Goal: Register for event/course

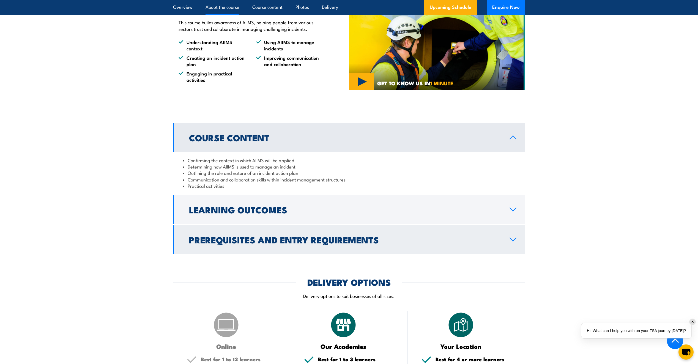
scroll to position [440, 0]
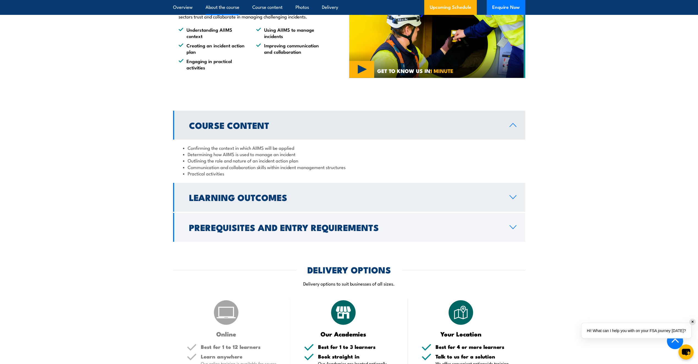
click at [515, 195] on icon at bounding box center [512, 197] width 7 height 4
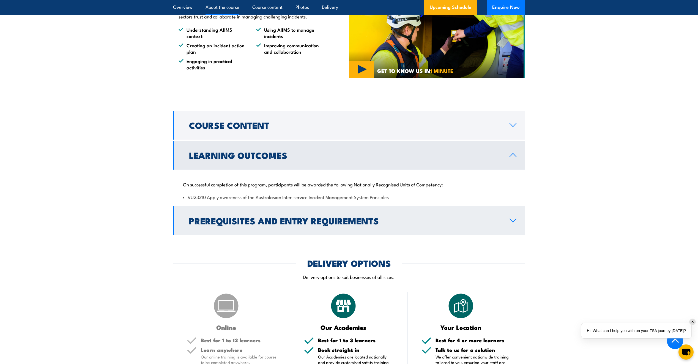
click at [514, 218] on icon at bounding box center [512, 220] width 7 height 4
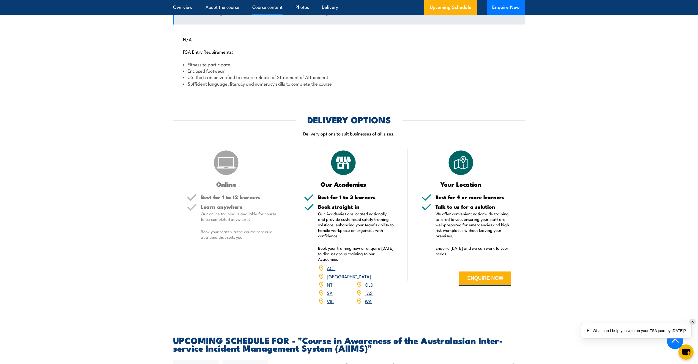
scroll to position [633, 0]
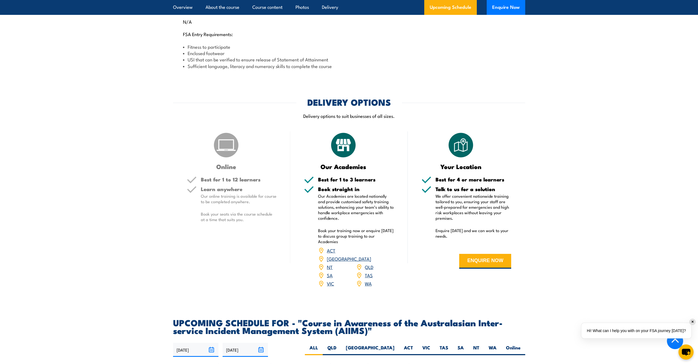
click at [331, 271] on link "SA" at bounding box center [330, 274] width 6 height 7
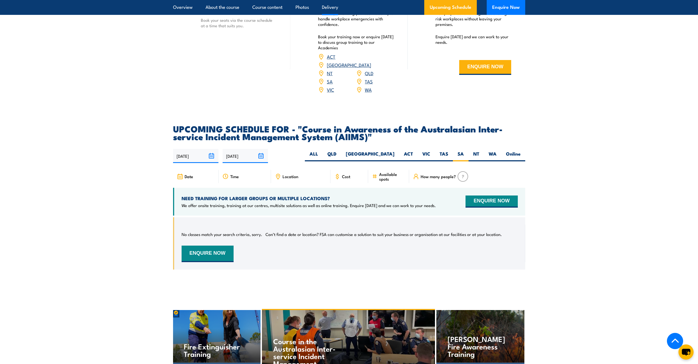
scroll to position [746, 0]
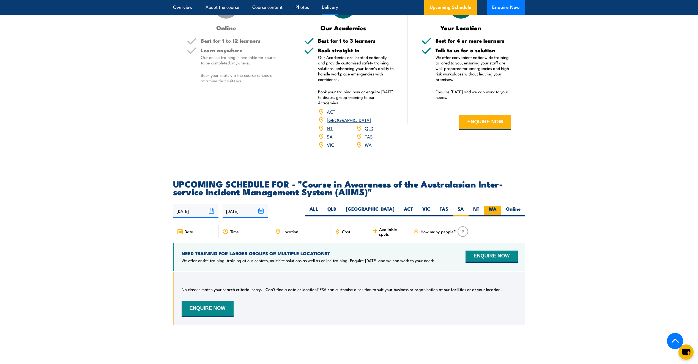
click at [493, 205] on label "WA" at bounding box center [492, 210] width 17 height 11
click at [497, 205] on input "WA" at bounding box center [499, 207] width 4 height 4
radio input "true"
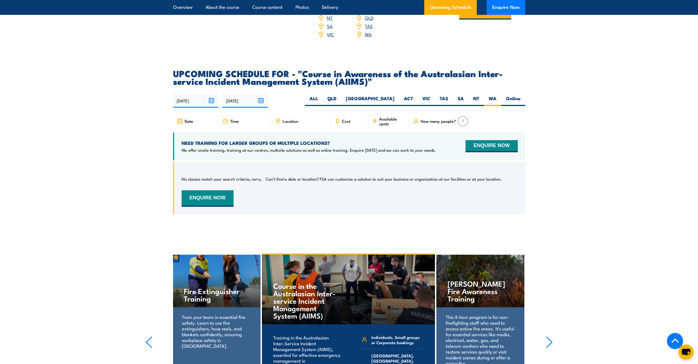
scroll to position [856, 0]
click at [512, 95] on label "Online" at bounding box center [513, 100] width 24 height 11
click at [520, 95] on input "Online" at bounding box center [522, 97] width 4 height 4
radio input "true"
